Goal: Find specific page/section: Find specific page/section

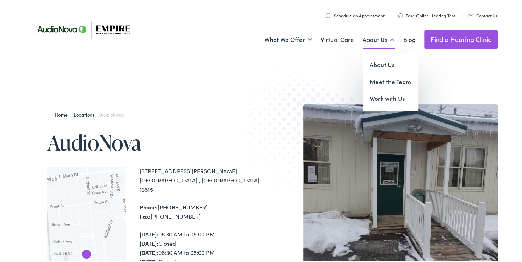
click at [373, 37] on link "About Us" at bounding box center [379, 38] width 32 height 26
click at [390, 82] on link "Meet the Team" at bounding box center [391, 80] width 56 height 17
